Goal: Transaction & Acquisition: Book appointment/travel/reservation

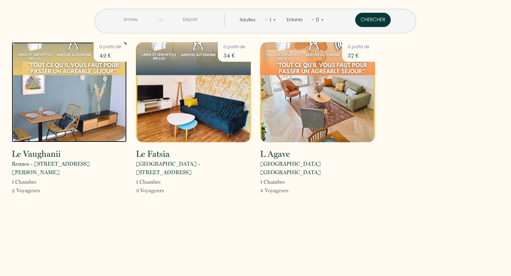
click at [73, 127] on img at bounding box center [69, 92] width 115 height 100
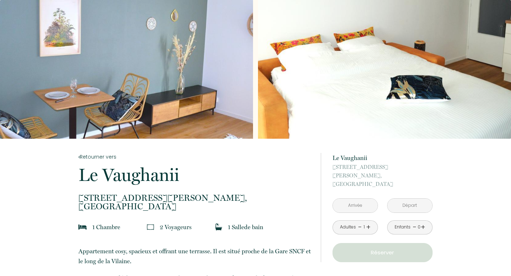
click at [354, 199] on input "text" at bounding box center [355, 206] width 45 height 14
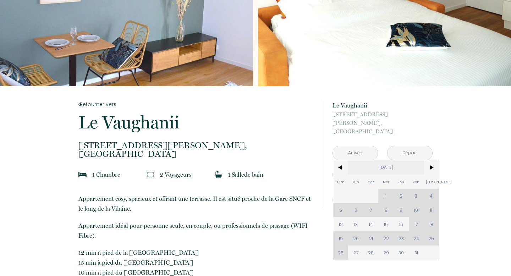
scroll to position [59, 0]
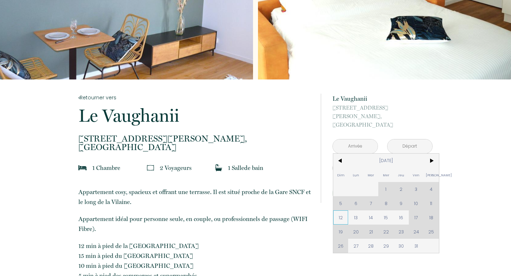
click at [340, 210] on span "12" at bounding box center [340, 217] width 15 height 14
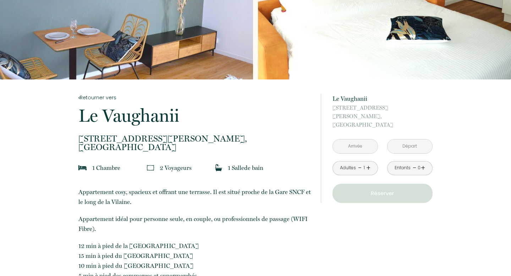
type input "Dim [DATE]"
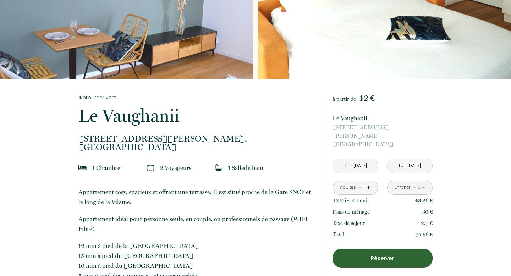
click at [409, 159] on input "Lun [DATE]" at bounding box center [410, 166] width 45 height 14
click at [411, 159] on input "Lun [DATE]" at bounding box center [410, 166] width 45 height 14
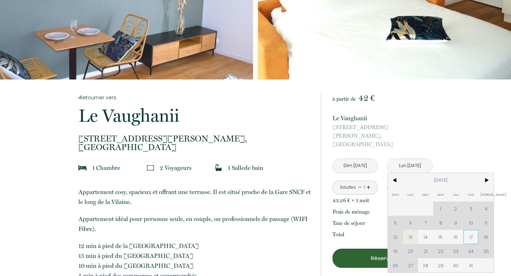
click at [471, 230] on span "17" at bounding box center [471, 237] width 15 height 14
type input "Ven [DATE]"
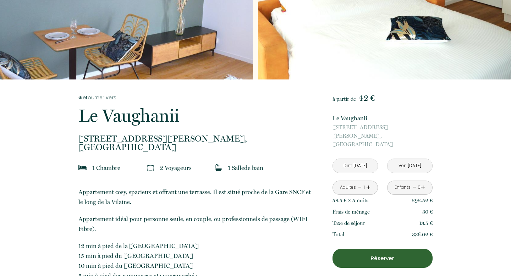
click at [368, 182] on link "+" at bounding box center [368, 187] width 4 height 11
click at [407, 254] on p "Réserver" at bounding box center [382, 258] width 95 height 9
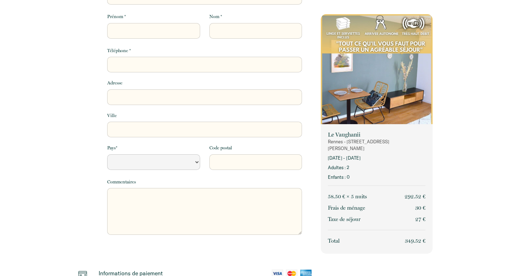
select select "Default select example"
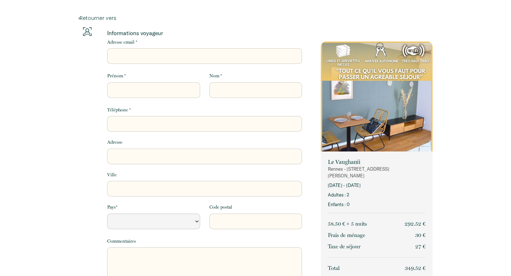
click at [139, 58] on input "Adresse email *" at bounding box center [204, 56] width 195 height 16
type input "m"
select select "Default select example"
type input "ma"
select select "Default select example"
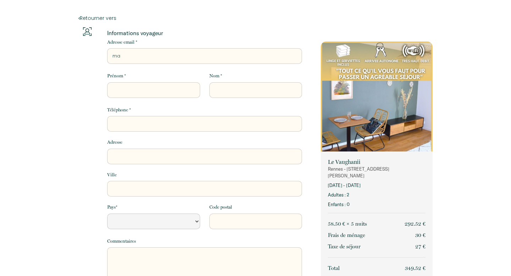
type input "mar"
select select "Default select example"
type input "mare"
select select "Default select example"
type input "mar"
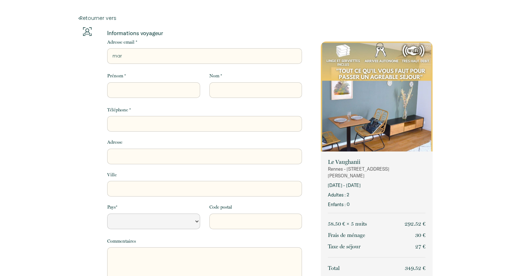
select select "Default select example"
type input "mari"
select select "Default select example"
type input "marie"
select select "Default select example"
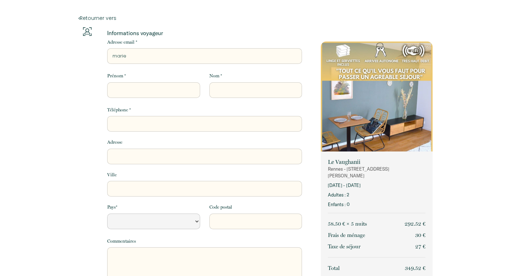
type input "marie."
select select "Default select example"
type input "[PERSON_NAME].f"
select select "Default select example"
type input "[PERSON_NAME].fe"
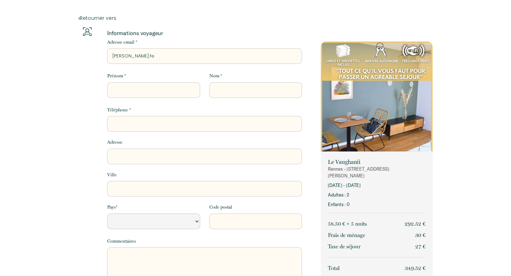
select select "Default select example"
type input "[PERSON_NAME].fer"
select select "Default select example"
type input "[PERSON_NAME].[PERSON_NAME]"
select select "Default select example"
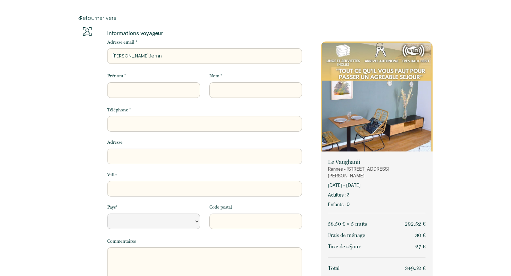
type input "[PERSON_NAME].fernna"
select select "Default select example"
type input "[PERSON_NAME].fernnad"
select select "Default select example"
type input "[PERSON_NAME].fernnade"
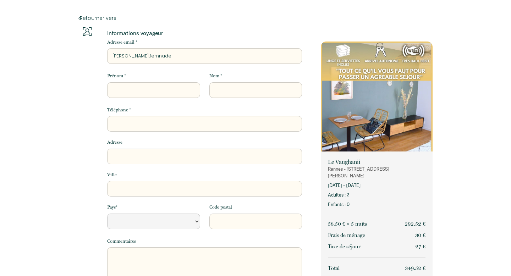
select select "Default select example"
type input "[PERSON_NAME].fernnadez"
select select "Default select example"
type input "[PERSON_NAME].fernnade"
select select "Default select example"
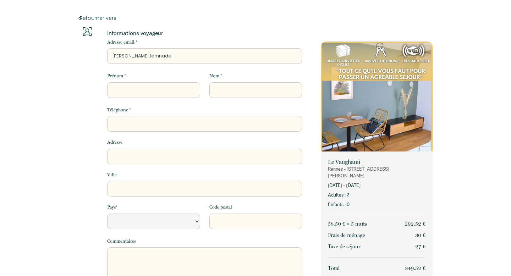
type input "[PERSON_NAME].fernnad"
select select "Default select example"
type input "[PERSON_NAME].fernna"
select select "Default select example"
type input "[PERSON_NAME].fernn"
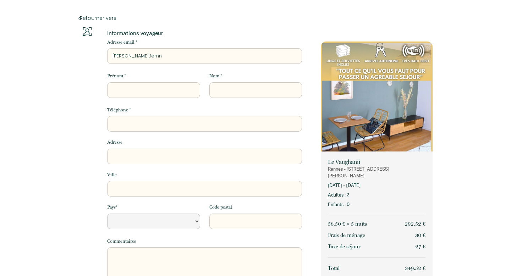
select select "Default select example"
type input "[PERSON_NAME].[PERSON_NAME]"
select select "Default select example"
type input "[PERSON_NAME].[PERSON_NAME]"
select select "Default select example"
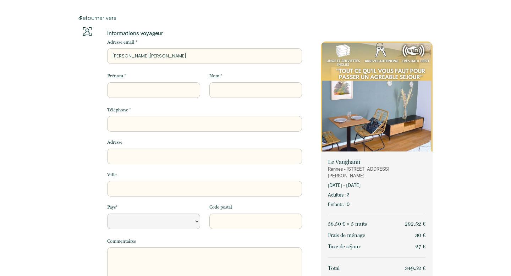
type input "[PERSON_NAME].[PERSON_NAME]"
select select "Default select example"
type input "[PERSON_NAME].[PERSON_NAME]"
select select "Default select example"
type input "[PERSON_NAME].[PERSON_NAME]"
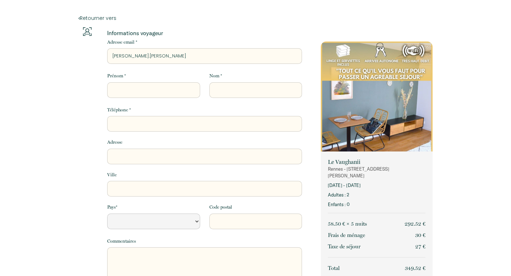
select select "Default select example"
type input "[PERSON_NAME].[PERSON_NAME]"
select select "Default select example"
type input "[PERSON_NAME].fernandez2"
select select "Default select example"
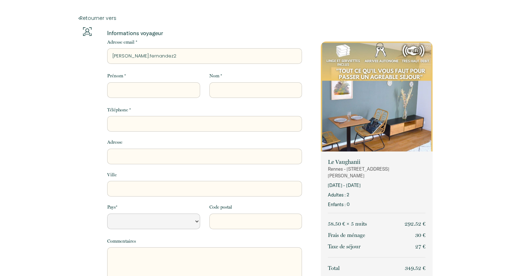
type input "[PERSON_NAME].fernandez21"
select select "Default select example"
type input "[PERSON_NAME].fernandez210"
select select "Default select example"
type input "[PERSON_NAME].fernandez2103"
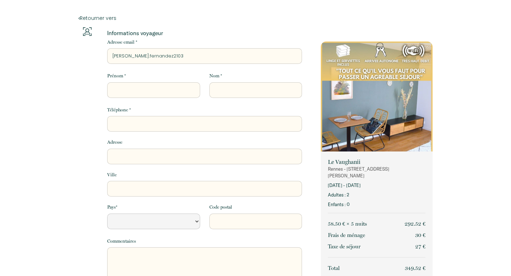
select select "Default select example"
type input "[PERSON_NAME].fernandez2103@"
select select "Default select example"
type input "[PERSON_NAME].fernandez2103@g"
select select "Default select example"
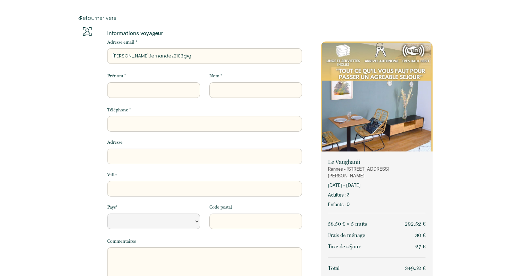
type input "[PERSON_NAME].fernandez2103@gm"
select select "Default select example"
type input "[PERSON_NAME].fernandez2103@gma"
select select "Default select example"
type input "[PERSON_NAME].fernandez2103@gmai"
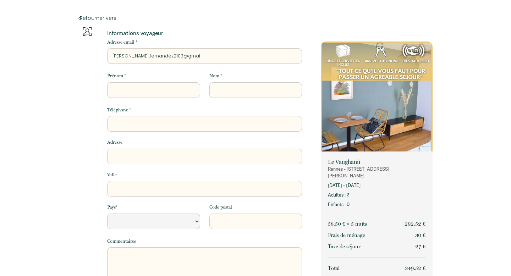
select select "Default select example"
type input "[PERSON_NAME][EMAIL_ADDRESS]"
select select "Default select example"
type input "[PERSON_NAME][EMAIL_ADDRESS]."
select select "Default select example"
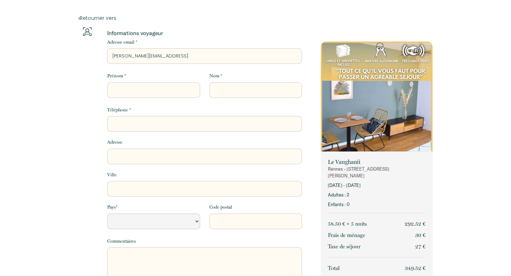
type input "[PERSON_NAME].fernandez2103@gmail.c"
select select "Default select example"
type input "[PERSON_NAME][EMAIL_ADDRESS][DOMAIN_NAME]"
select select "Default select example"
type input "[PERSON_NAME][EMAIL_ADDRESS][DOMAIN_NAME]"
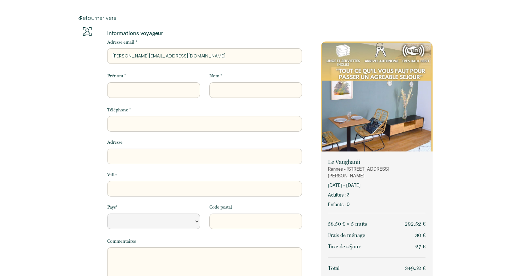
select select "Default select example"
type input "[PERSON_NAME][EMAIL_ADDRESS][DOMAIN_NAME]"
click at [126, 91] on input "Prénom *" at bounding box center [153, 90] width 93 height 16
type input "m"
select select "Default select example"
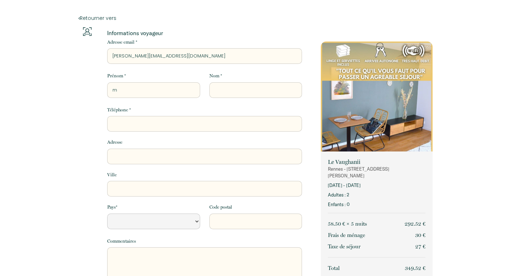
type input "ma"
select select "Default select example"
type input "mar"
select select "Default select example"
type input "mari"
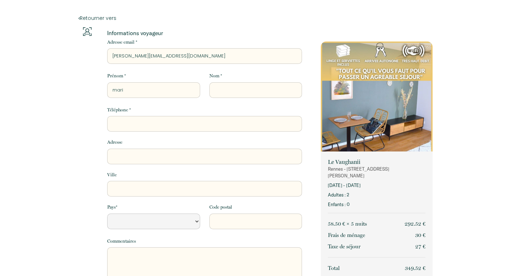
select select "Default select example"
type input "marie"
select select "Default select example"
type input "marie"
click at [220, 82] on div "Nom *" at bounding box center [256, 84] width 102 height 25
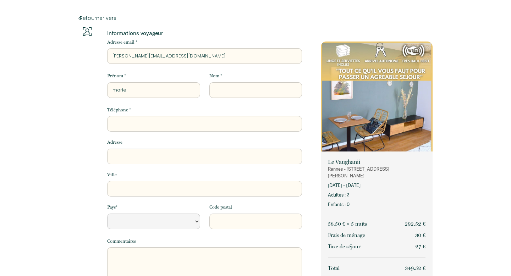
click at [220, 82] on input "Nom *" at bounding box center [255, 90] width 93 height 16
type input "f"
select select "Default select example"
type input "fe"
select select "Default select example"
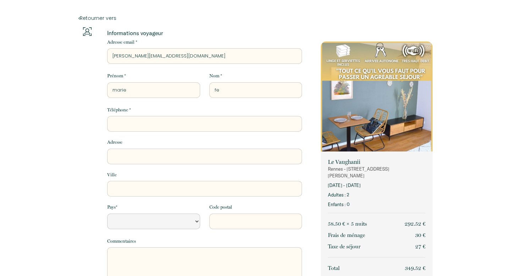
type input "fer"
select select "Default select example"
type input "fern"
select select "Default select example"
type input "ferna"
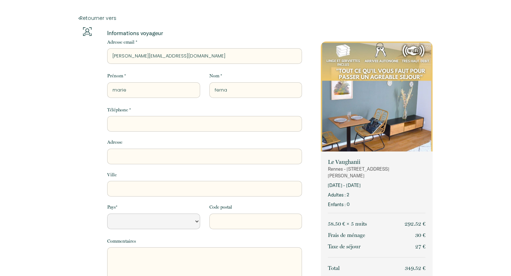
select select "Default select example"
type input "fernan"
select select "Default select example"
type input "[PERSON_NAME]"
select select "Default select example"
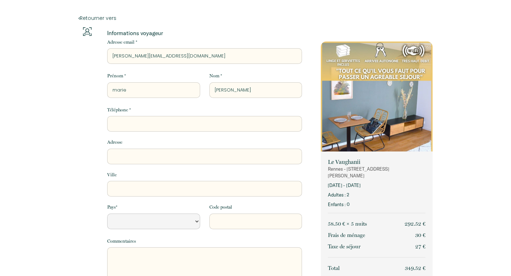
type input "[PERSON_NAME]"
select select "Default select example"
type input "[PERSON_NAME]"
select select "Default select example"
type input "[PERSON_NAME]"
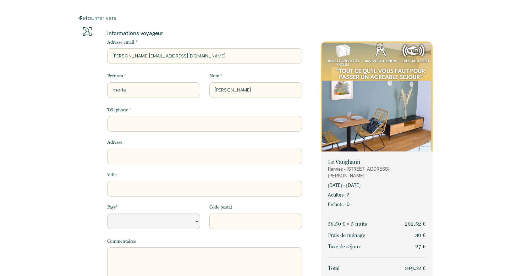
click at [221, 118] on input "Téléphone *" at bounding box center [204, 124] width 195 height 16
type input "0"
select select "Default select example"
type input "06"
select select "Default select example"
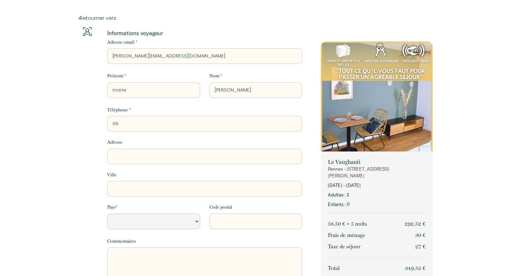
type input "061"
select select "Default select example"
type input "0612"
select select "Default select example"
type input "06125"
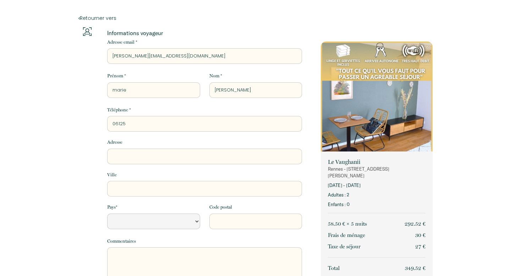
select select "Default select example"
type input "061259"
select select "Default select example"
type input "0612590"
select select "Default select example"
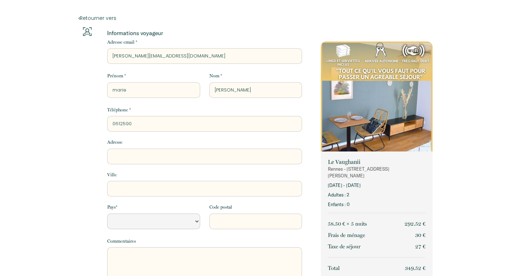
type input "06125909"
select select "Default select example"
type input "061259090"
select select "Default select example"
type input "0612590907"
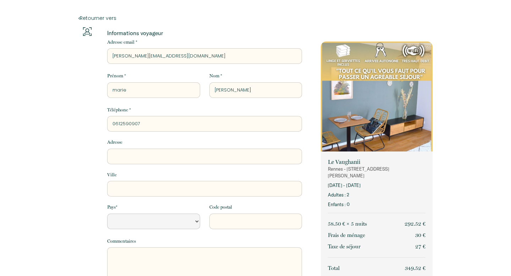
select select "Default select example"
type input "0612590907"
click at [217, 158] on input "Adresse" at bounding box center [204, 157] width 195 height 16
type input "9"
select select "Default select example"
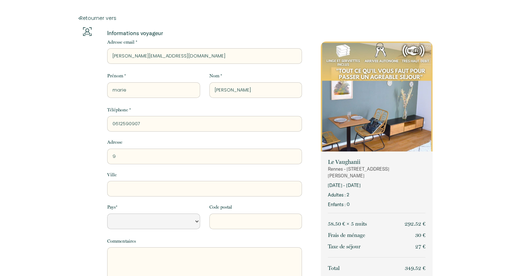
type input "9"
select select "Default select example"
type input "9 r"
select select "Default select example"
type input "9 ru"
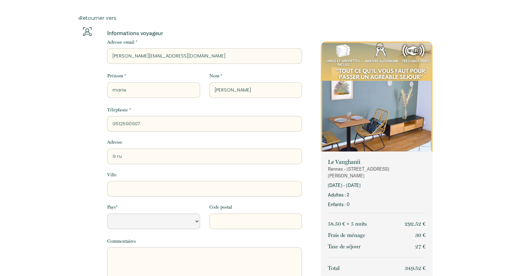
select select "Default select example"
type input "9 rue"
select select "Default select example"
type input "9 rue"
select select "Default select example"
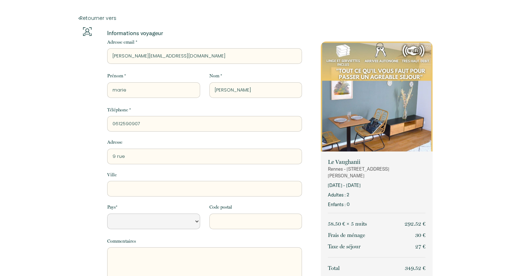
type input "[STREET_ADDRESS]"
select select "Default select example"
type input "[STREET_ADDRESS]"
select select "Default select example"
type input "[STREET_ADDRESS]"
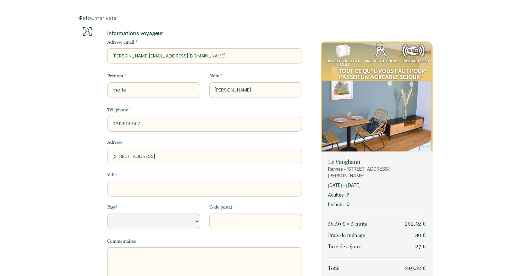
select select "Default select example"
type input "[STREET_ADDRESS]"
select select "Default select example"
type input "[STREET_ADDRESS]"
select select "Default select example"
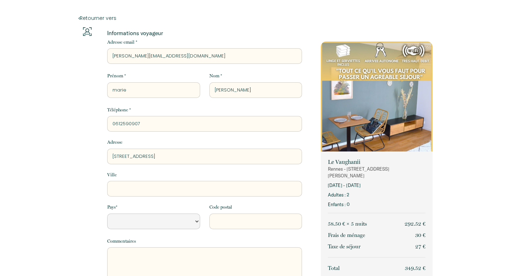
type input "[STREET_ADDRESS][PERSON_NAME]"
select select "Default select example"
type input "[STREET_ADDRESS]"
select select "Default select example"
type input "[STREET_ADDRESS]"
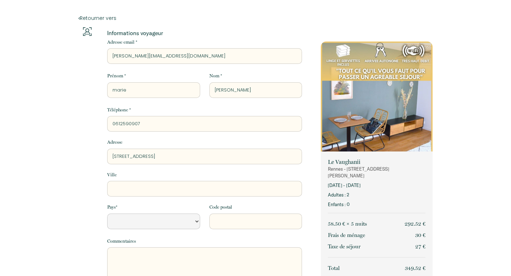
select select "Default select example"
type input "[STREET_ADDRESS]"
select select "Default select example"
type input "[STREET_ADDRESS]"
select select "Default select example"
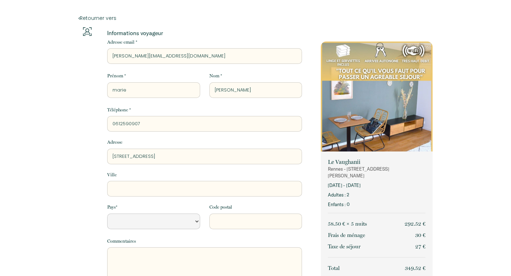
type input "[STREET_ADDRESS]"
select select "Default select example"
type input "[STREET_ADDRESS]"
select select "Default select example"
type input "[STREET_ADDRESS]"
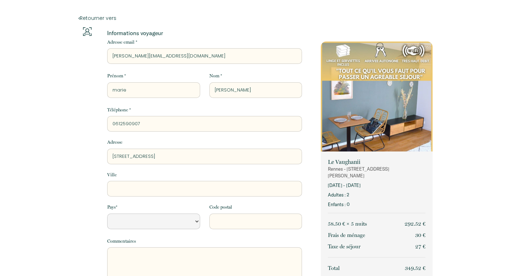
select select "Default select example"
type input "[STREET_ADDRESS]"
select select "Default select example"
click at [136, 157] on input "[STREET_ADDRESS]" at bounding box center [204, 157] width 195 height 16
type input "[STREET_ADDRESS]"
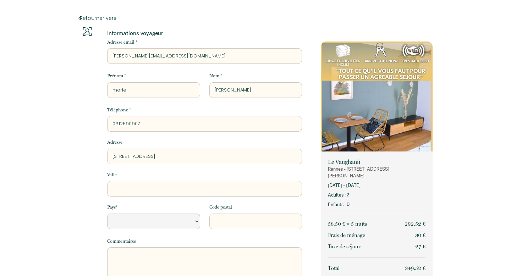
select select "Default select example"
type input "[STREET_ADDRESS]"
click at [159, 191] on input "Ville" at bounding box center [204, 189] width 195 height 16
type input "S"
select select "Default select example"
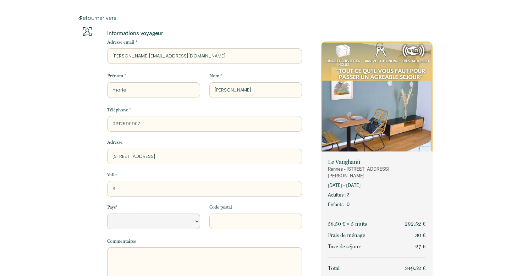
type input "SA"
select select "Default select example"
type input "SAi"
select select "Default select example"
type input "[PERSON_NAME]"
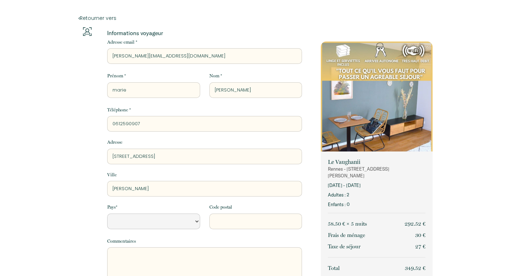
select select "Default select example"
type input "SAint"
select select "Default select example"
type input "SAint-"
select select "Default select example"
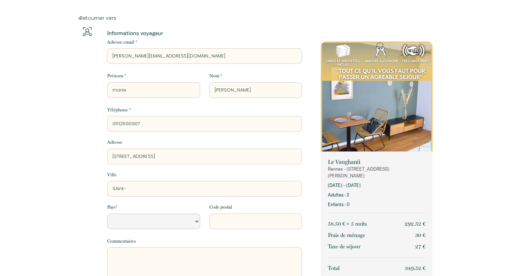
type input "SAint-p"
select select "Default select example"
type input "SAint-pa"
select select "Default select example"
type input "SAint-pat"
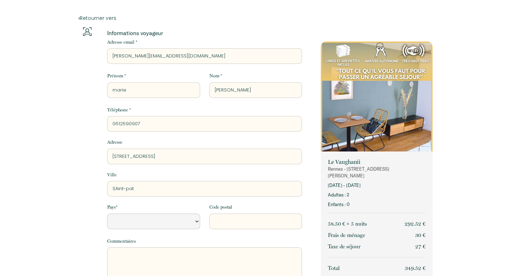
select select "Default select example"
type input "SAint-[PERSON_NAME]"
select select "Default select example"
type input "SAint-pater"
select select "Default select example"
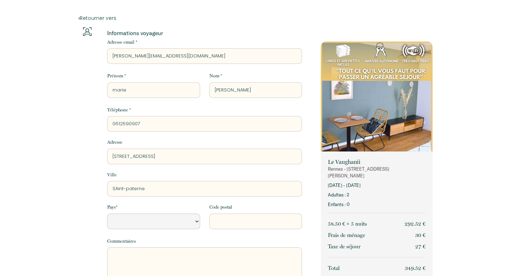
click at [144, 221] on select "[GEOGRAPHIC_DATA] [GEOGRAPHIC_DATA] [GEOGRAPHIC_DATA] [GEOGRAPHIC_DATA] [GEOGRA…" at bounding box center [153, 222] width 93 height 16
click at [224, 219] on input "Code postal" at bounding box center [255, 222] width 93 height 16
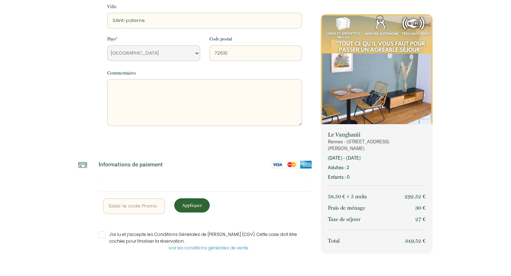
scroll to position [175, 0]
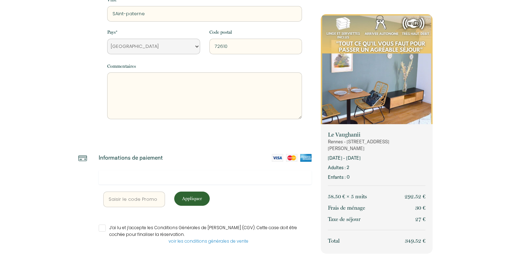
click at [147, 174] on div at bounding box center [205, 177] width 213 height 14
click at [120, 241] on div "voir les conditions générales de vente" at bounding box center [209, 241] width 206 height 7
click at [125, 225] on input "J’ai lu et j’accepte les Conditions Générales de [PERSON_NAME] (CGV). Cette cas…" at bounding box center [205, 228] width 213 height 7
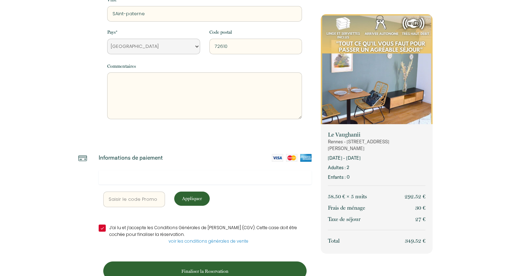
click at [197, 196] on p "Appliquer" at bounding box center [192, 198] width 31 height 7
click at [217, 264] on button "Finaliser la Reservation" at bounding box center [204, 271] width 203 height 19
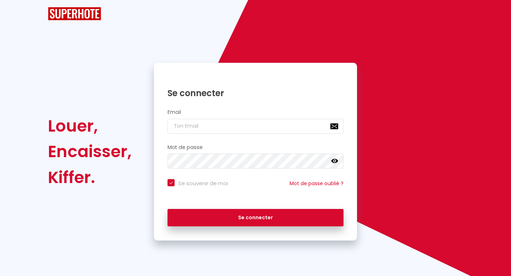
scroll to position [0, 0]
